Goal: Find specific page/section: Find specific page/section

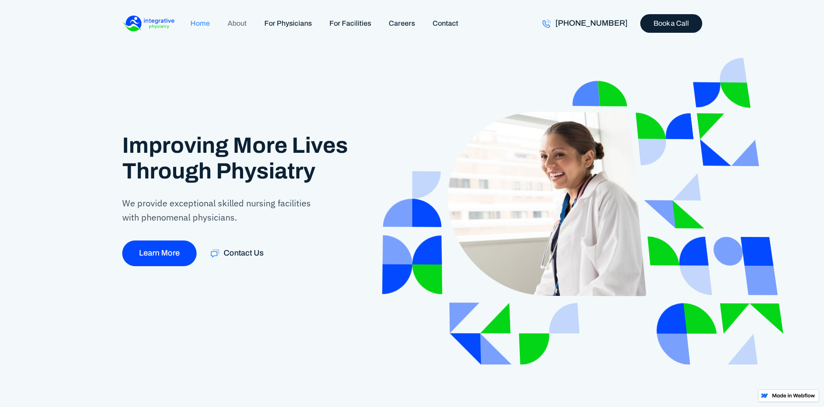
click at [239, 26] on link "About" at bounding box center [237, 23] width 37 height 19
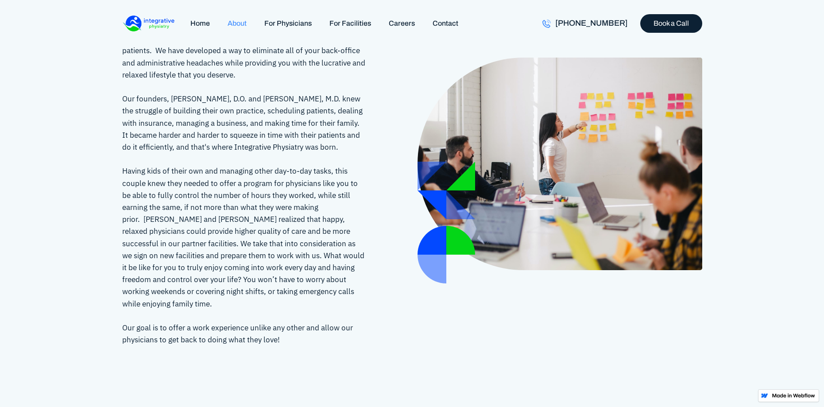
scroll to position [44, 0]
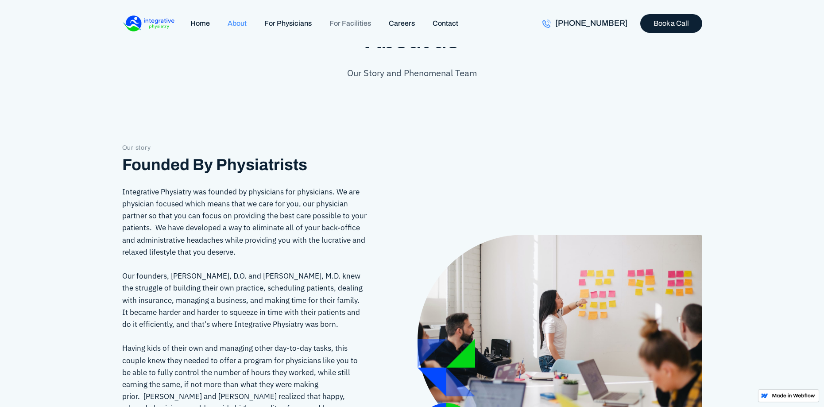
click at [348, 25] on link "For Facilities" at bounding box center [350, 23] width 59 height 19
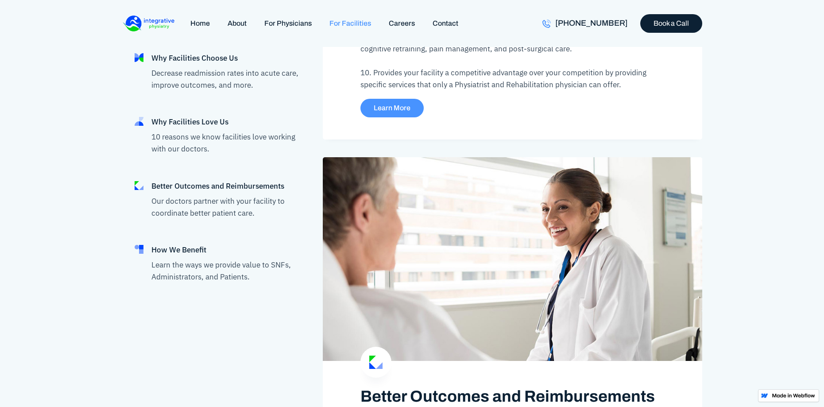
scroll to position [1284, 0]
